Goal: Task Accomplishment & Management: Use online tool/utility

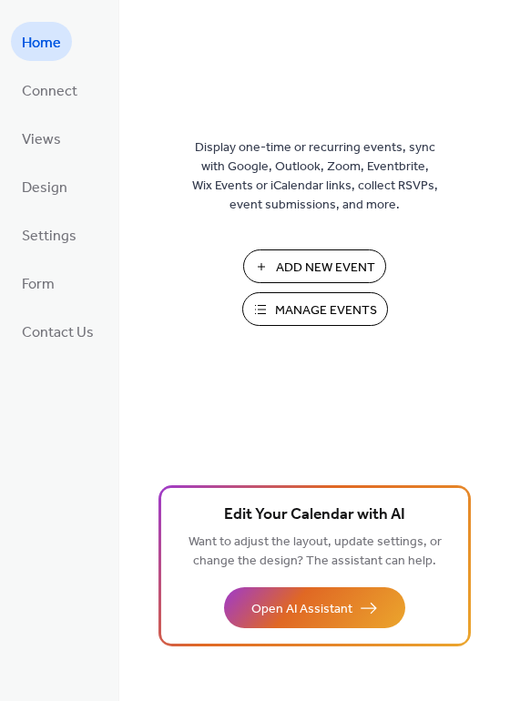
click at [309, 310] on span "Manage Events" at bounding box center [326, 310] width 102 height 19
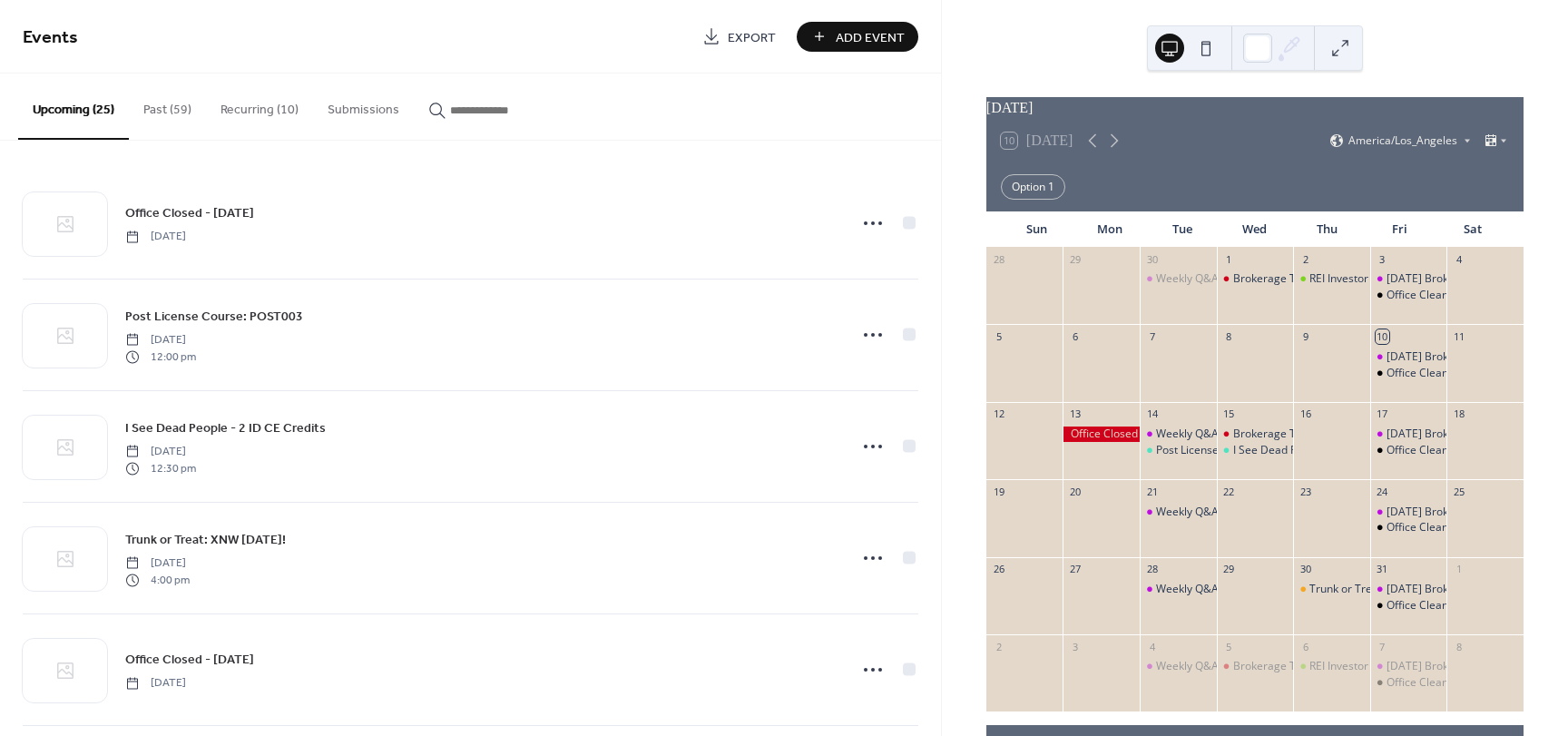
click at [178, 110] on button "Past (59)" at bounding box center [167, 106] width 77 height 65
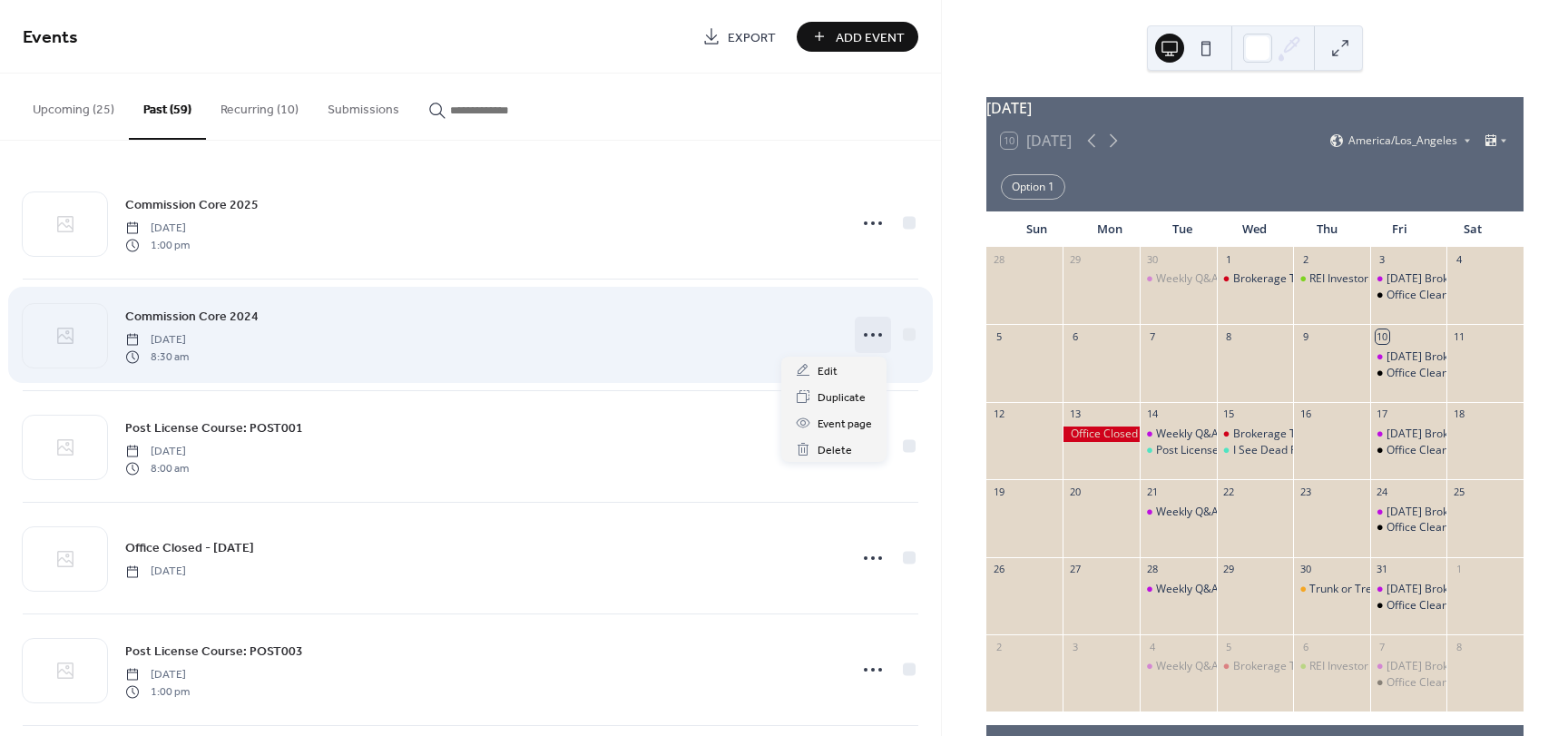
click at [872, 333] on icon at bounding box center [873, 334] width 29 height 29
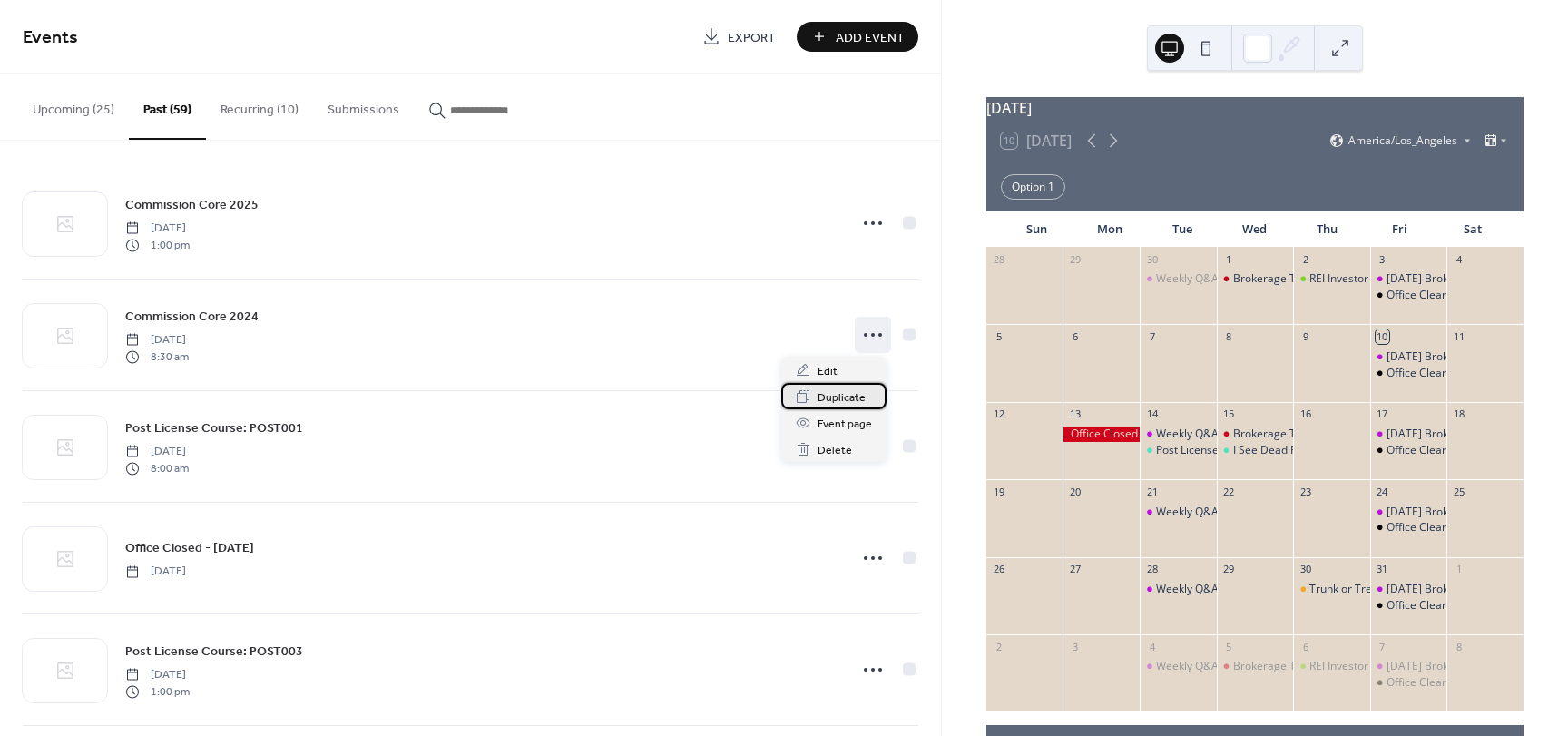
click at [843, 398] on span "Duplicate" at bounding box center [842, 397] width 48 height 19
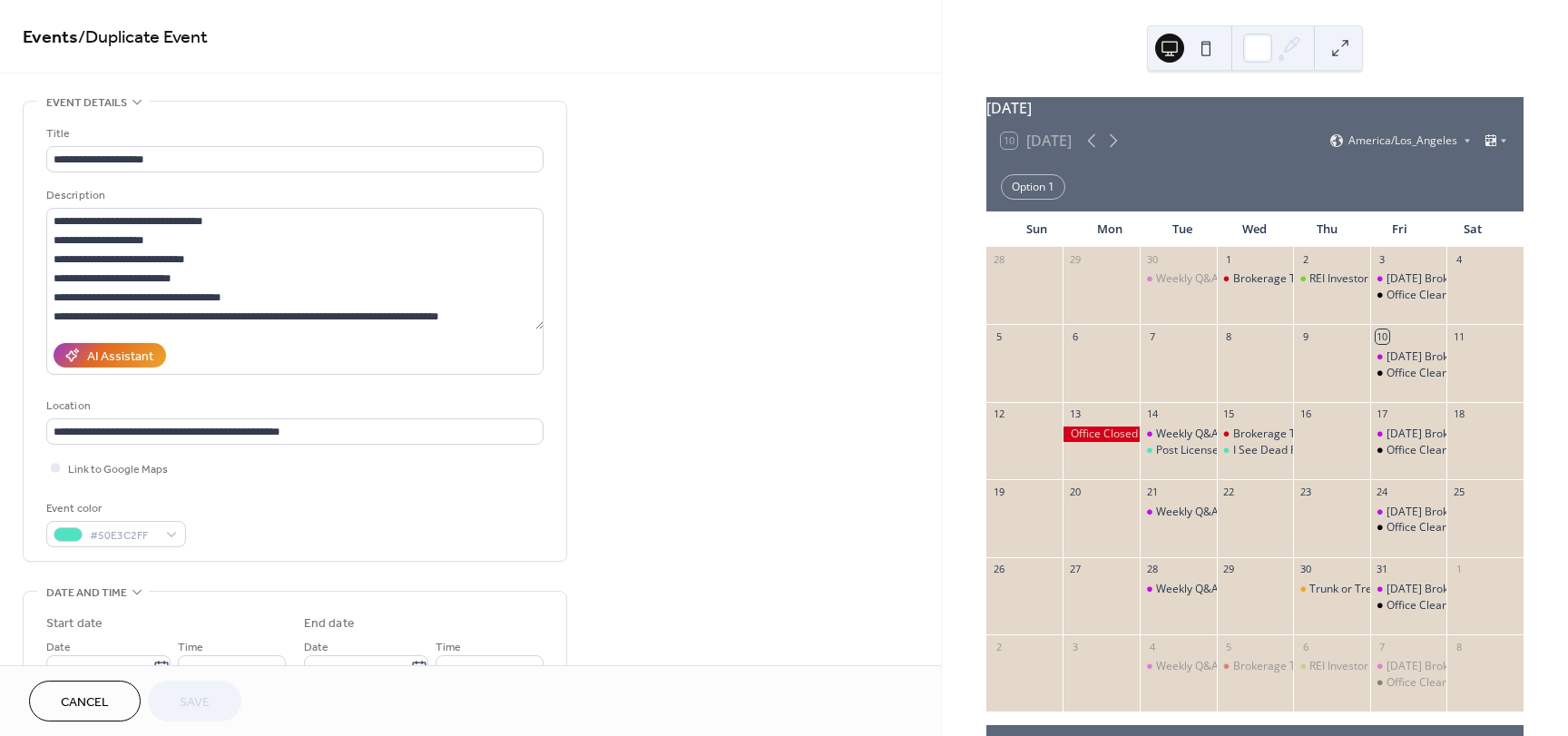
click at [97, 699] on span "Cancel" at bounding box center [85, 702] width 48 height 19
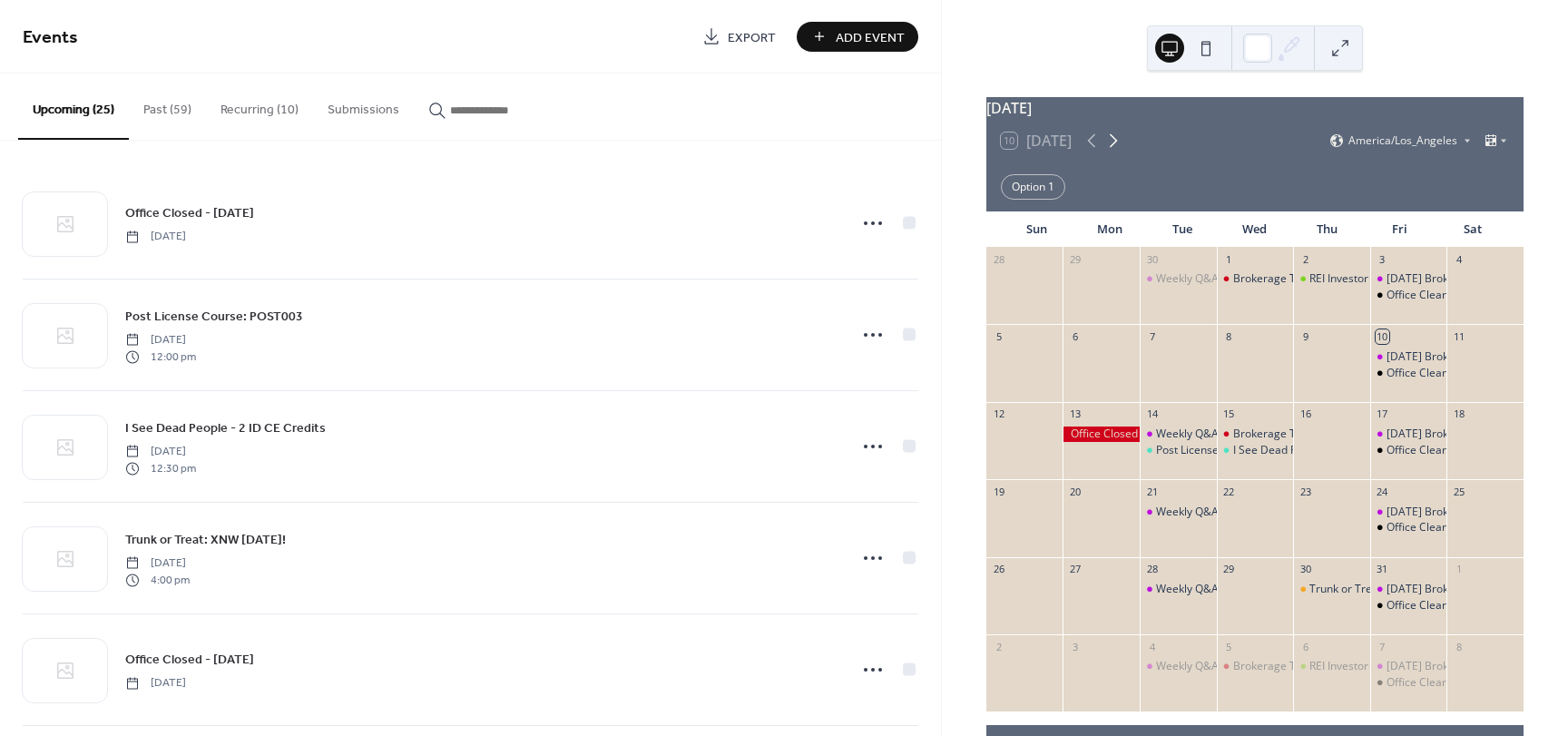
click at [1116, 148] on icon at bounding box center [1114, 142] width 8 height 14
